Goal: Information Seeking & Learning: Compare options

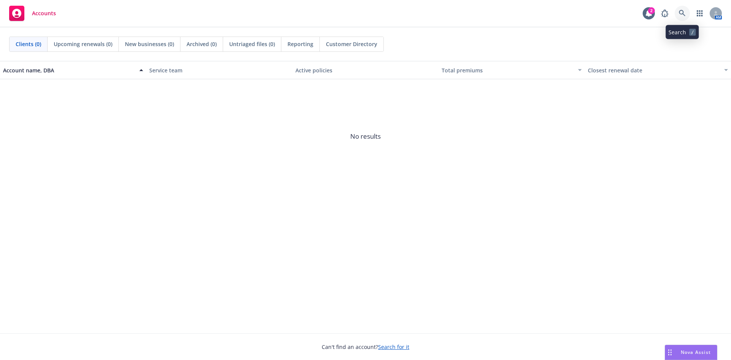
click at [684, 11] on icon at bounding box center [681, 13] width 7 height 7
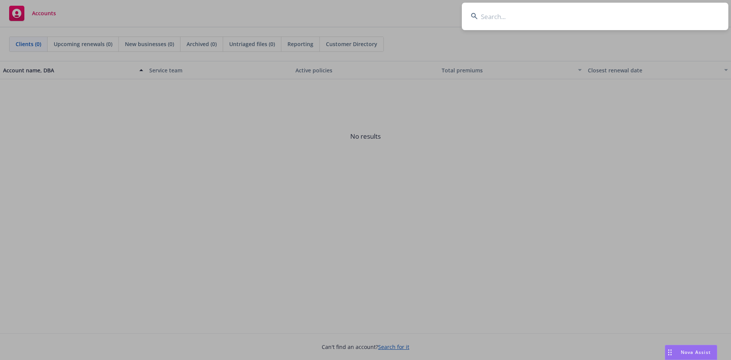
click at [585, 16] on input at bounding box center [595, 16] width 266 height 27
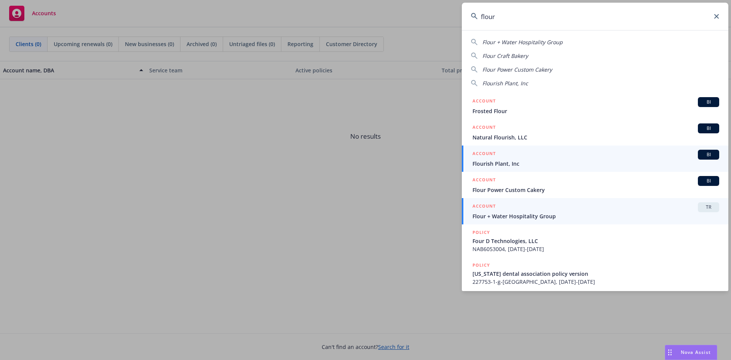
type input "flour"
click at [701, 204] on span "TR" at bounding box center [708, 207] width 15 height 7
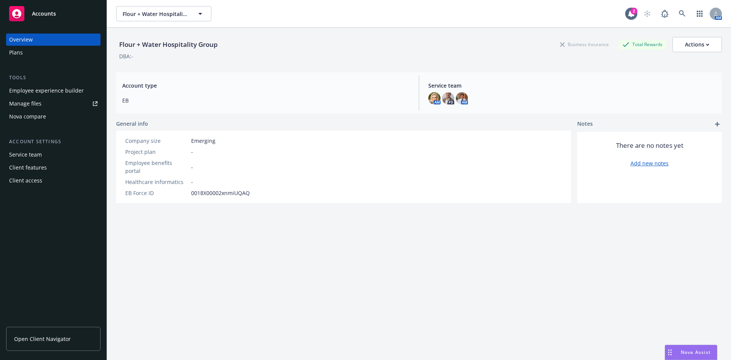
click at [19, 113] on div "Nova compare" at bounding box center [27, 116] width 37 height 12
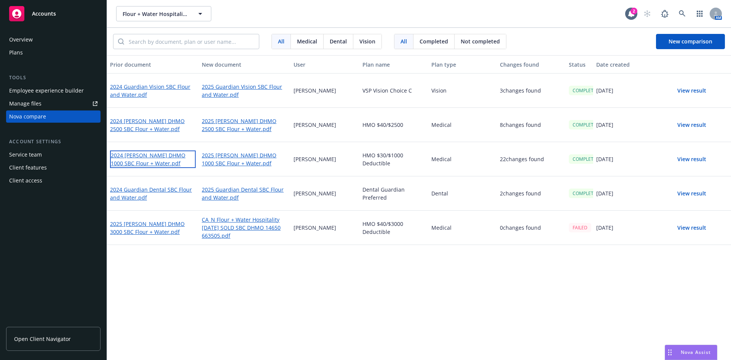
click at [163, 154] on link "2024 [PERSON_NAME] DHMO 1000 SBC Flour + Water.pdf" at bounding box center [153, 159] width 86 height 18
click at [219, 153] on link "2025 [PERSON_NAME] DHMO 1000 SBC Flour + Water.pdf" at bounding box center [245, 159] width 86 height 18
click at [148, 191] on link "2024 Guardian Dental SBC Flour and Water.pdf" at bounding box center [153, 194] width 86 height 18
click at [239, 191] on link "2025 Guardian Dental SBC Flour and Water.pdf" at bounding box center [245, 194] width 86 height 18
